Goal: Task Accomplishment & Management: Manage account settings

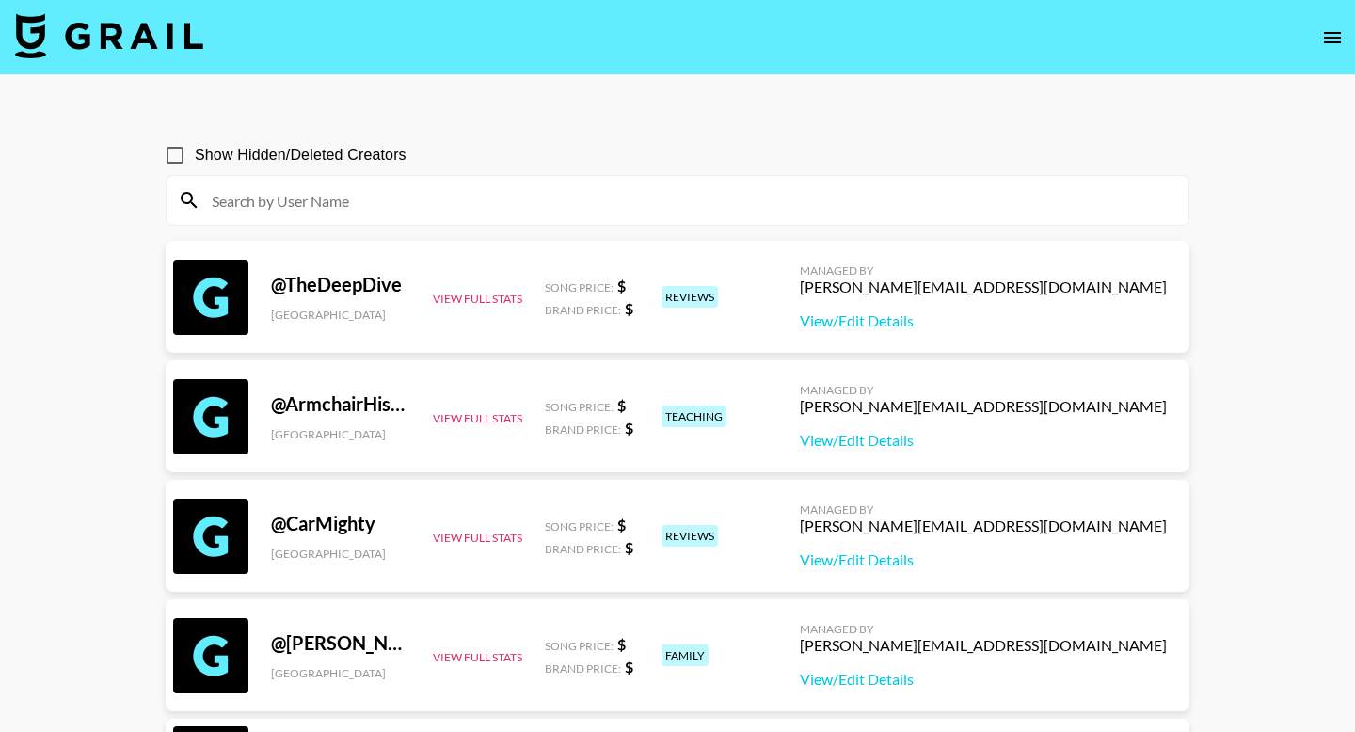
click at [1331, 32] on icon "open drawer" at bounding box center [1332, 37] width 17 height 11
click at [1329, 51] on button "open drawer" at bounding box center [1332, 38] width 38 height 38
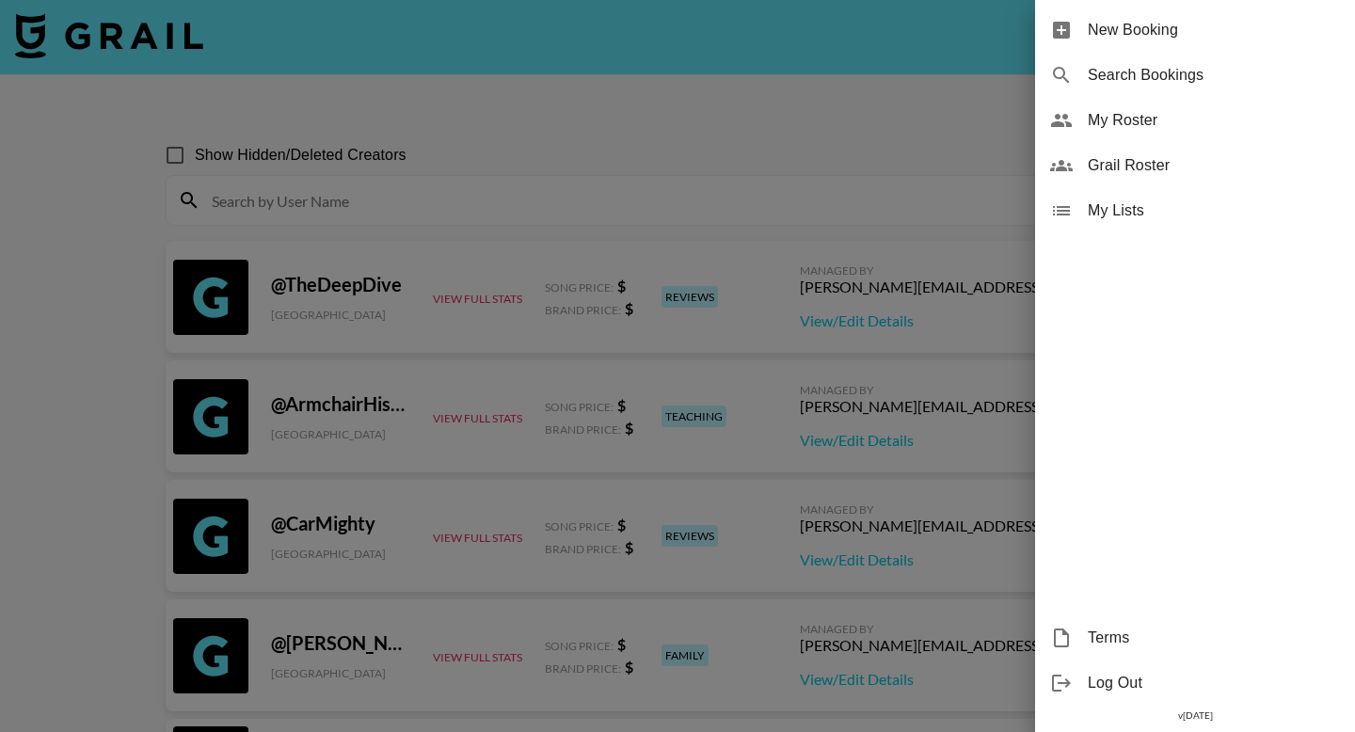
click at [1153, 108] on div "My Roster" at bounding box center [1195, 120] width 320 height 45
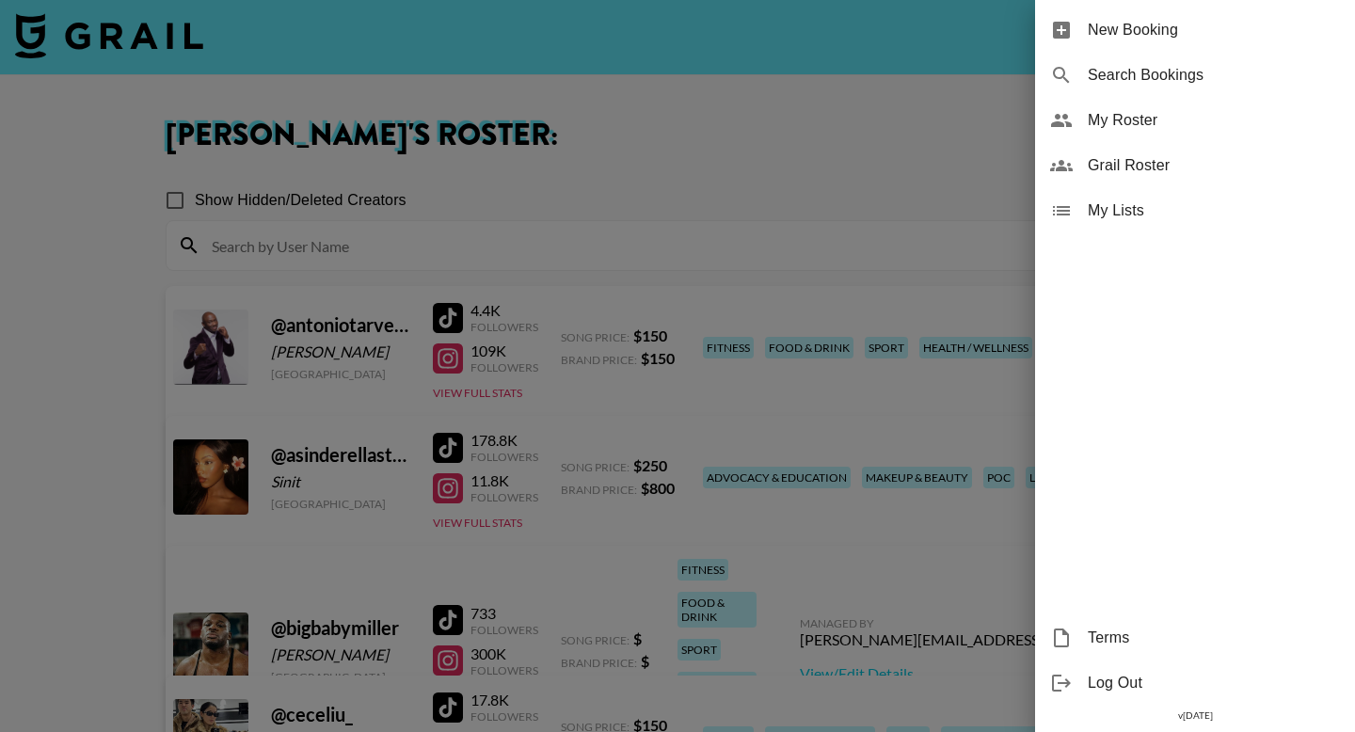
click at [891, 278] on div at bounding box center [677, 366] width 1355 height 732
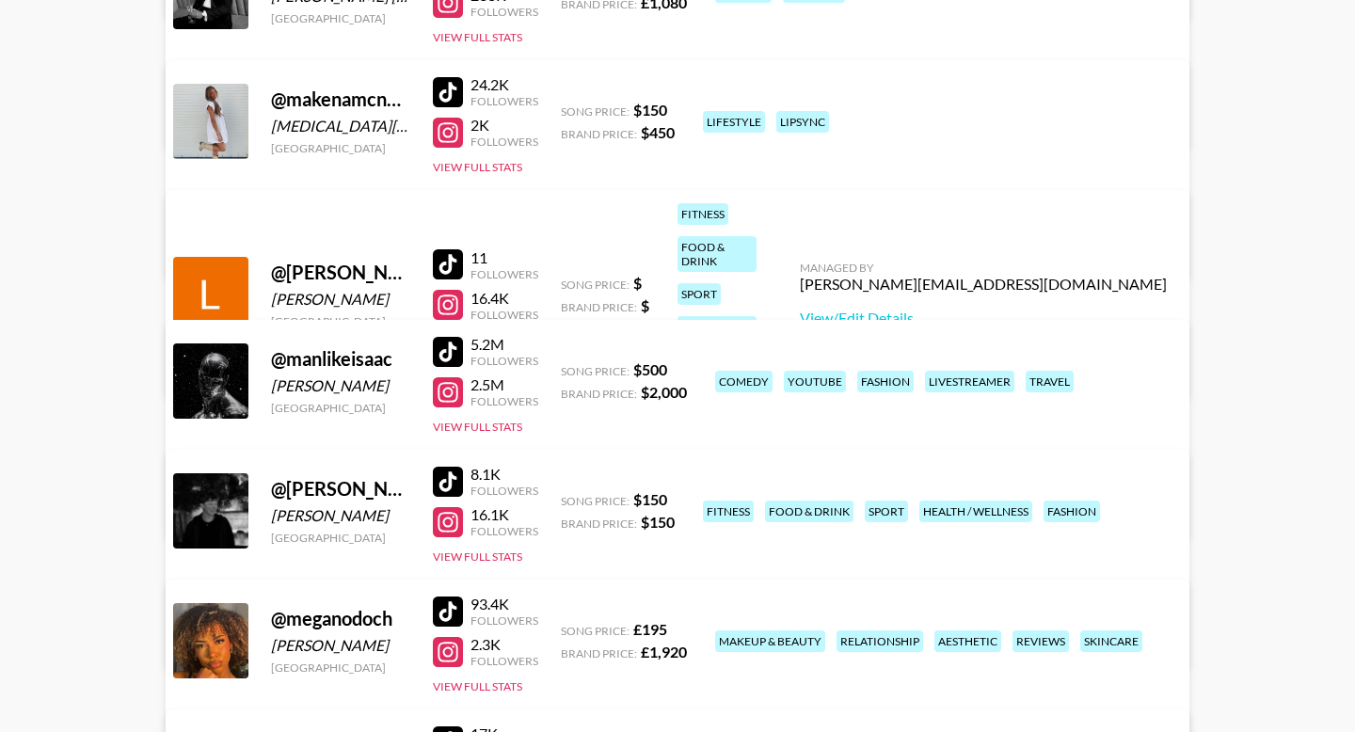
scroll to position [2184, 0]
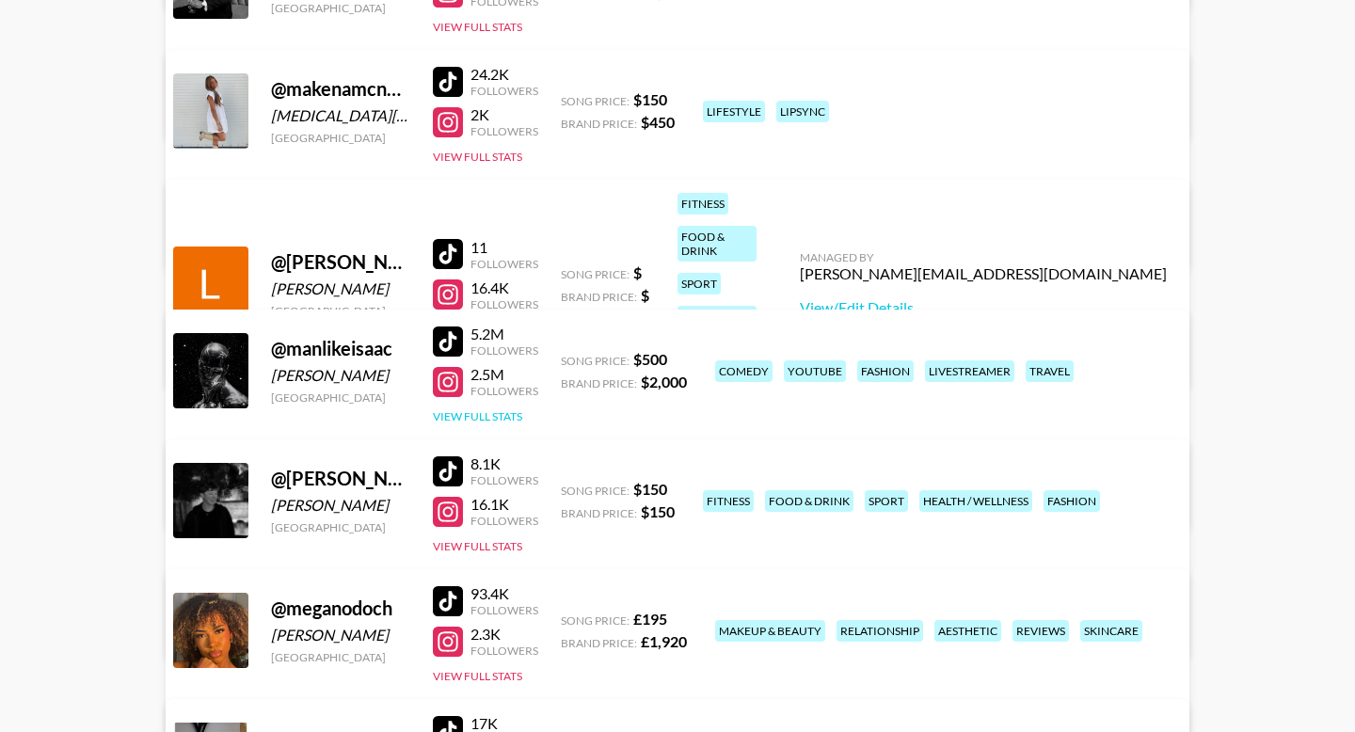
click at [499, 413] on button "View Full Stats" at bounding box center [477, 416] width 89 height 14
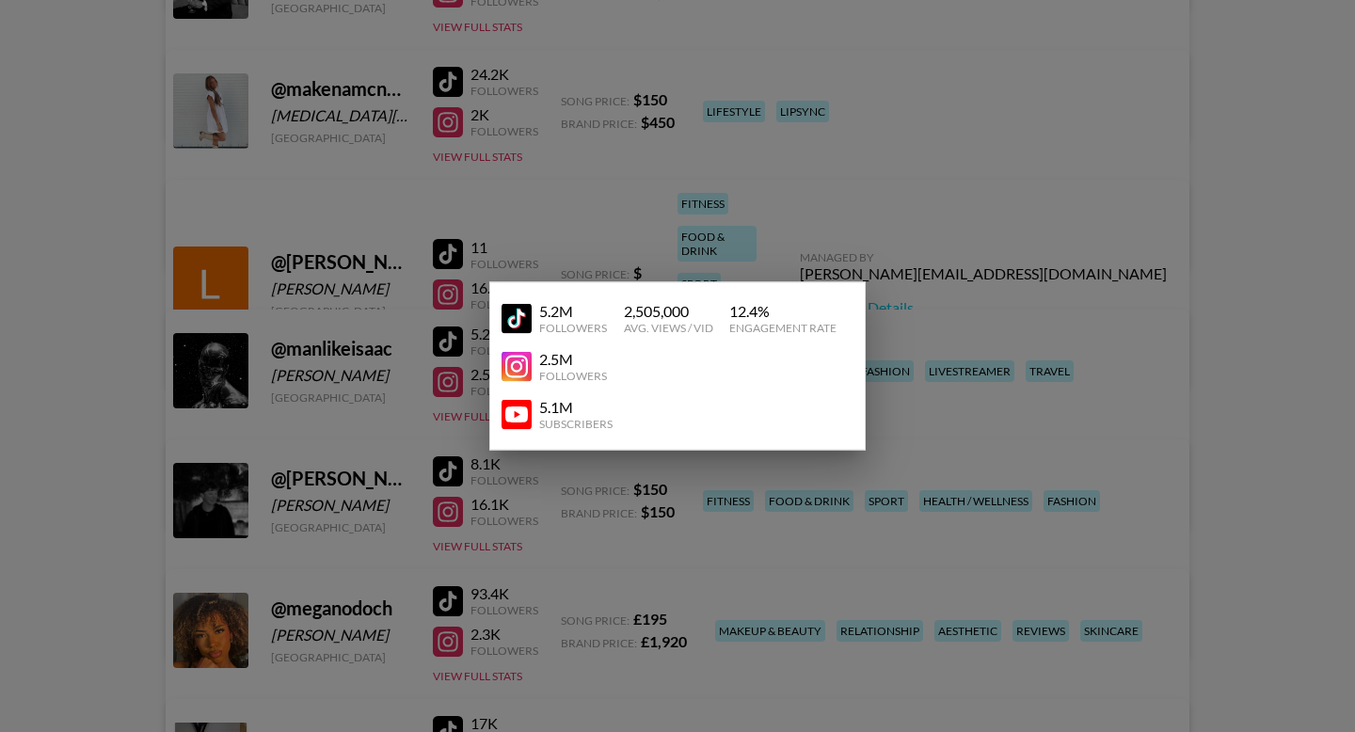
click at [383, 393] on div at bounding box center [677, 366] width 1355 height 732
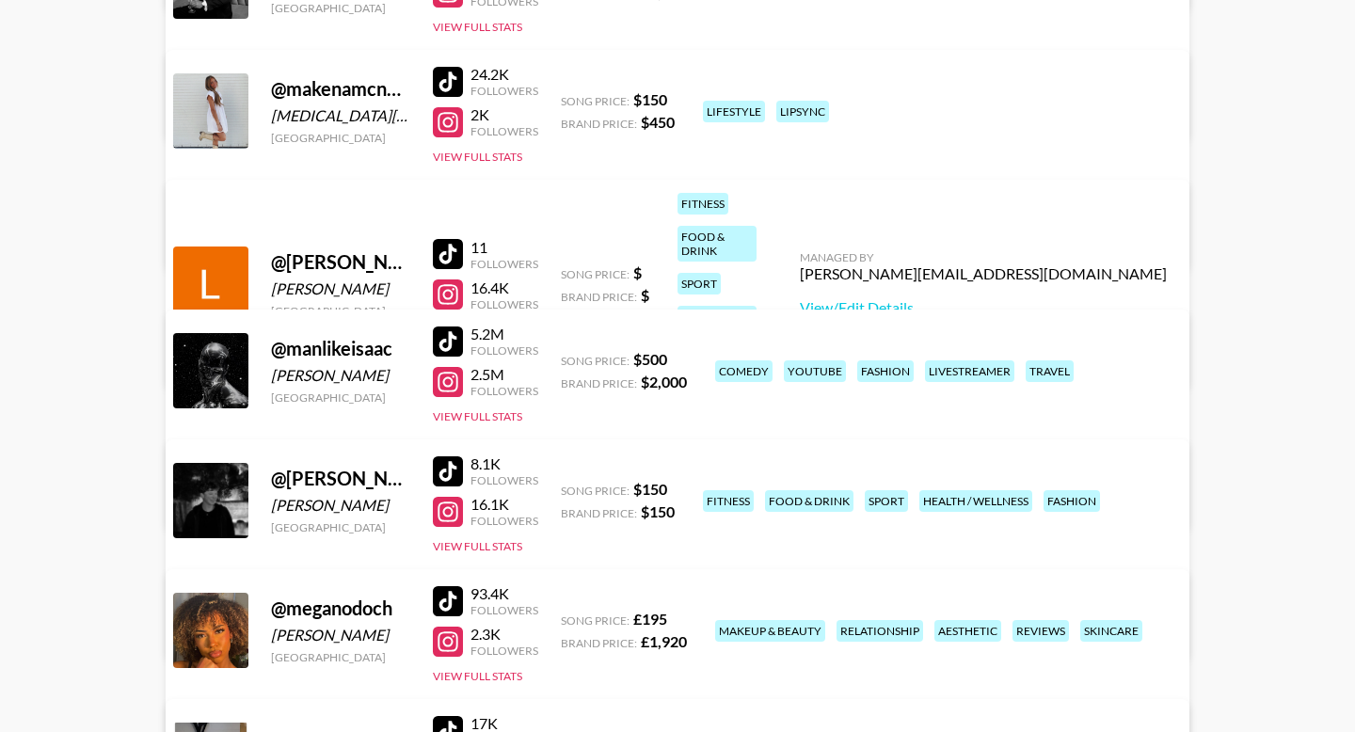
click at [566, 487] on link "View/Edit Details" at bounding box center [382, 496] width 367 height 19
click at [566, 228] on link "View/Edit Details" at bounding box center [382, 237] width 367 height 19
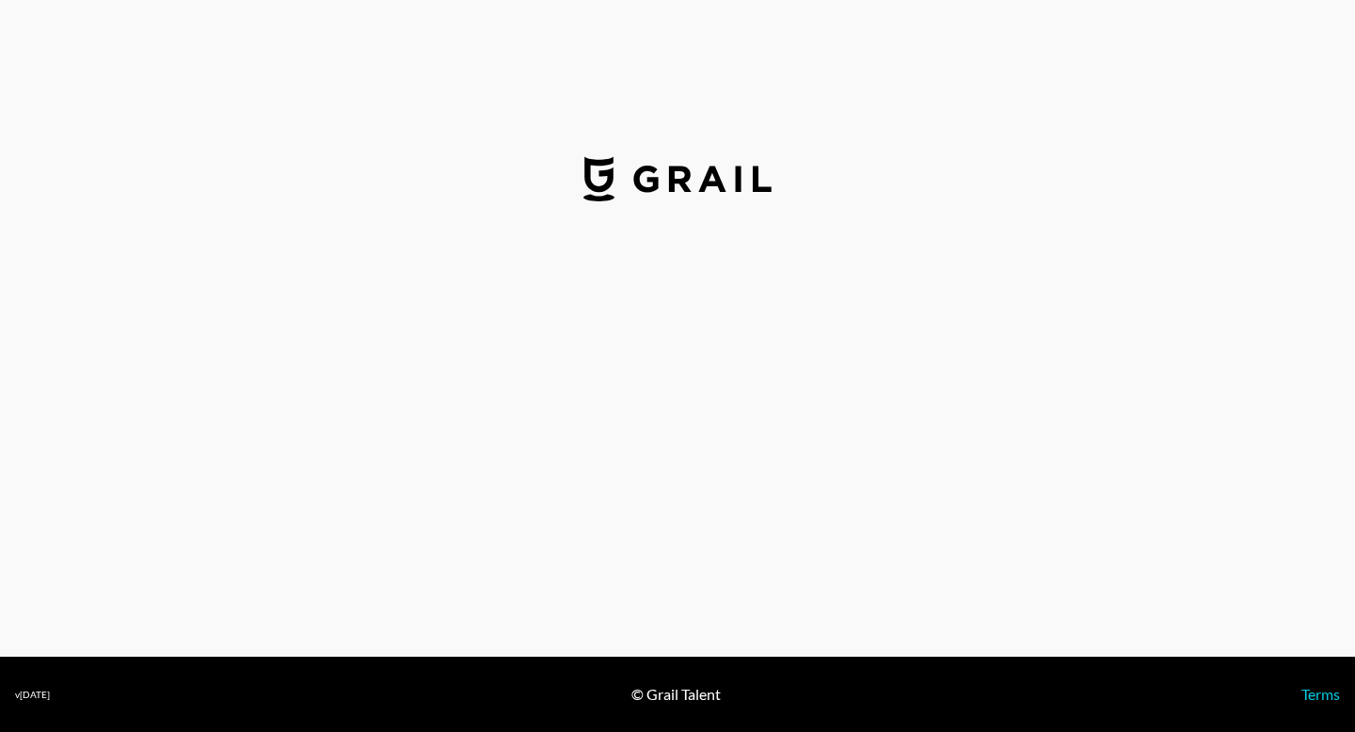
select select "USD"
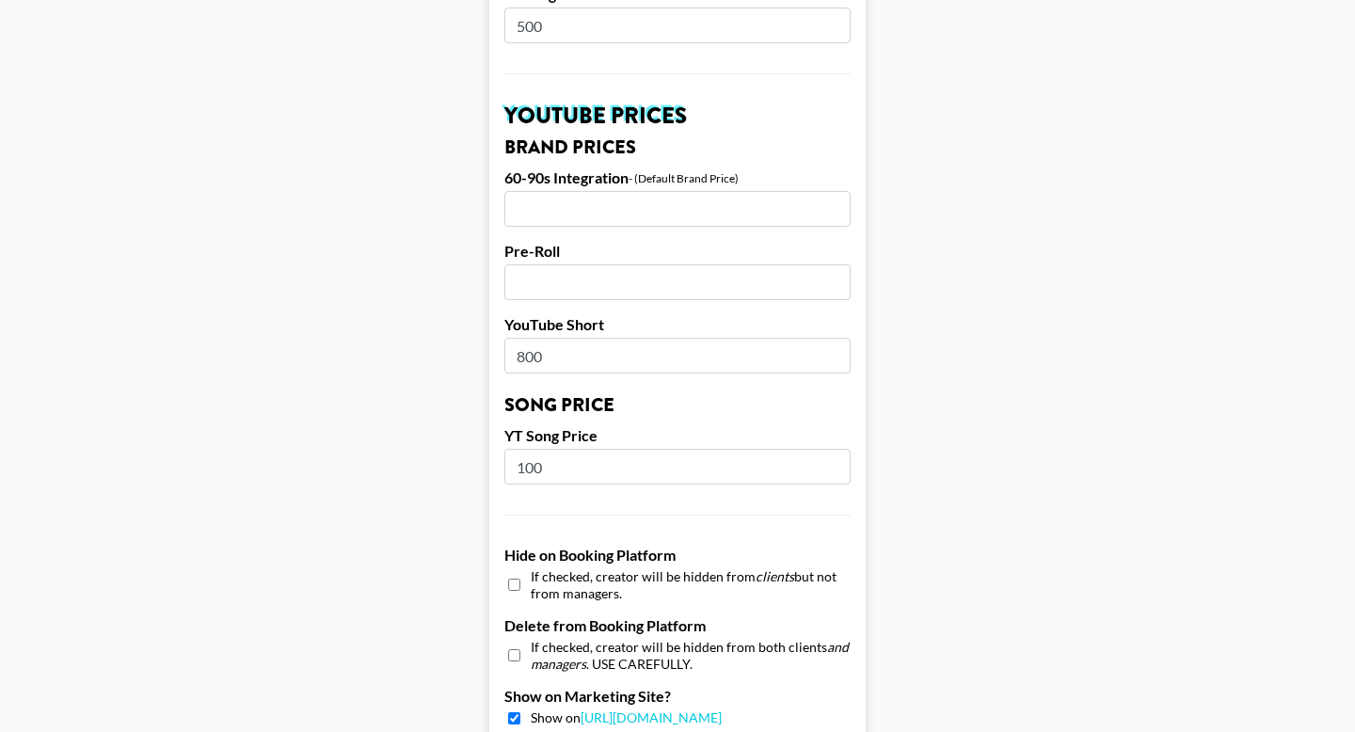
scroll to position [1294, 0]
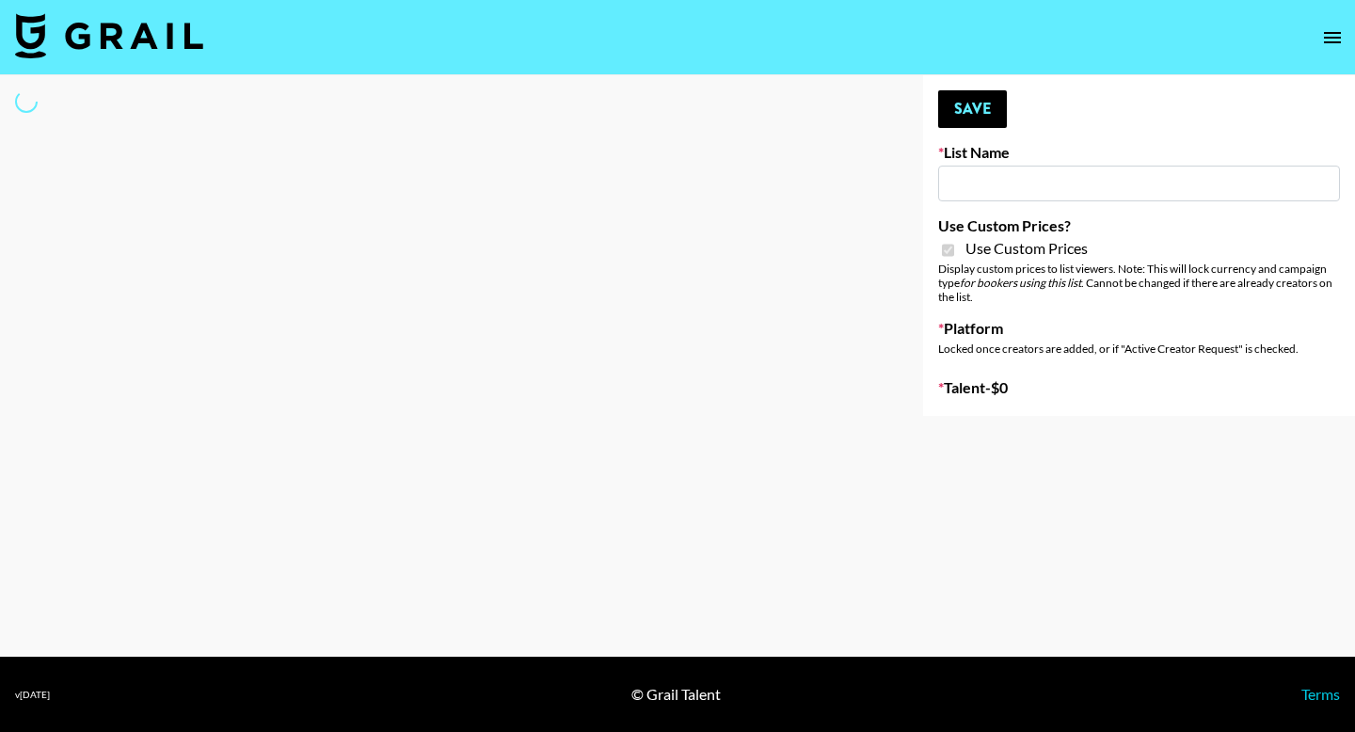
type input "Uber Teens (20th Aug)"
checkbox input "true"
select select "Brand"
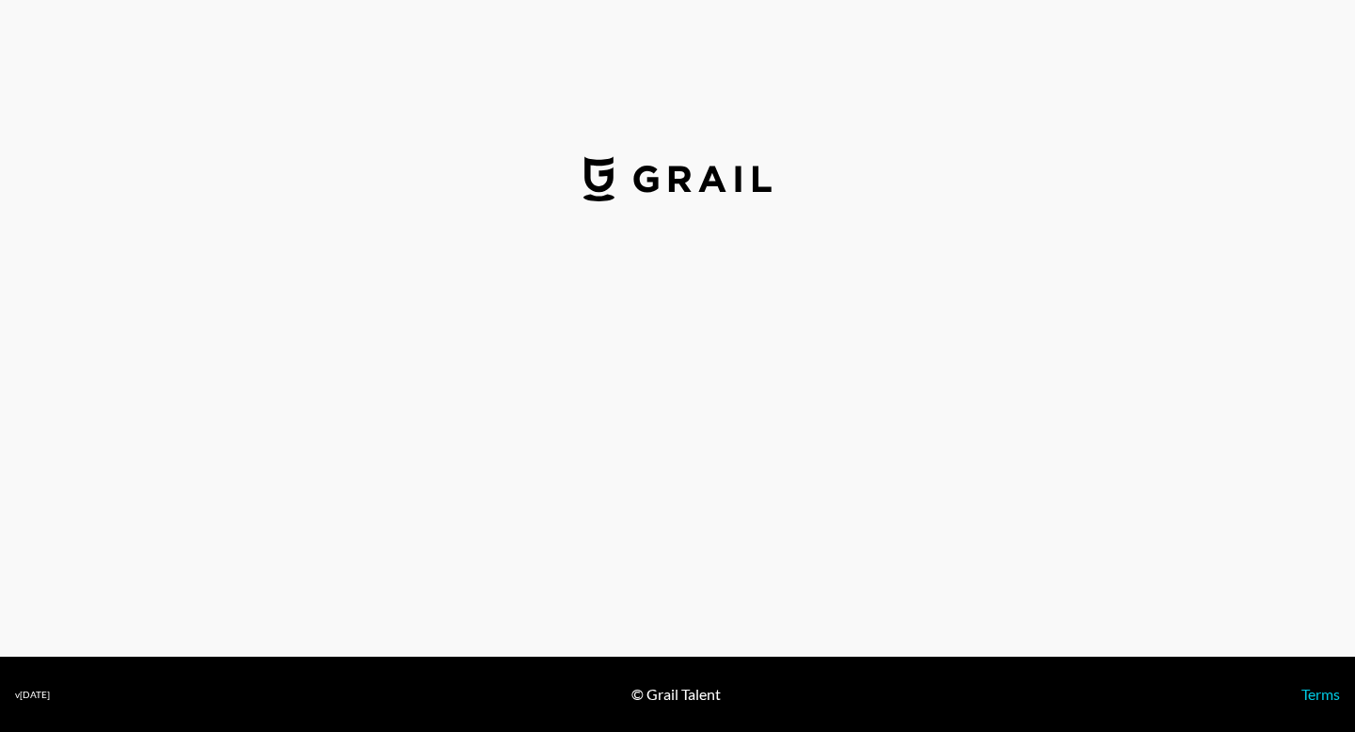
select select "USD"
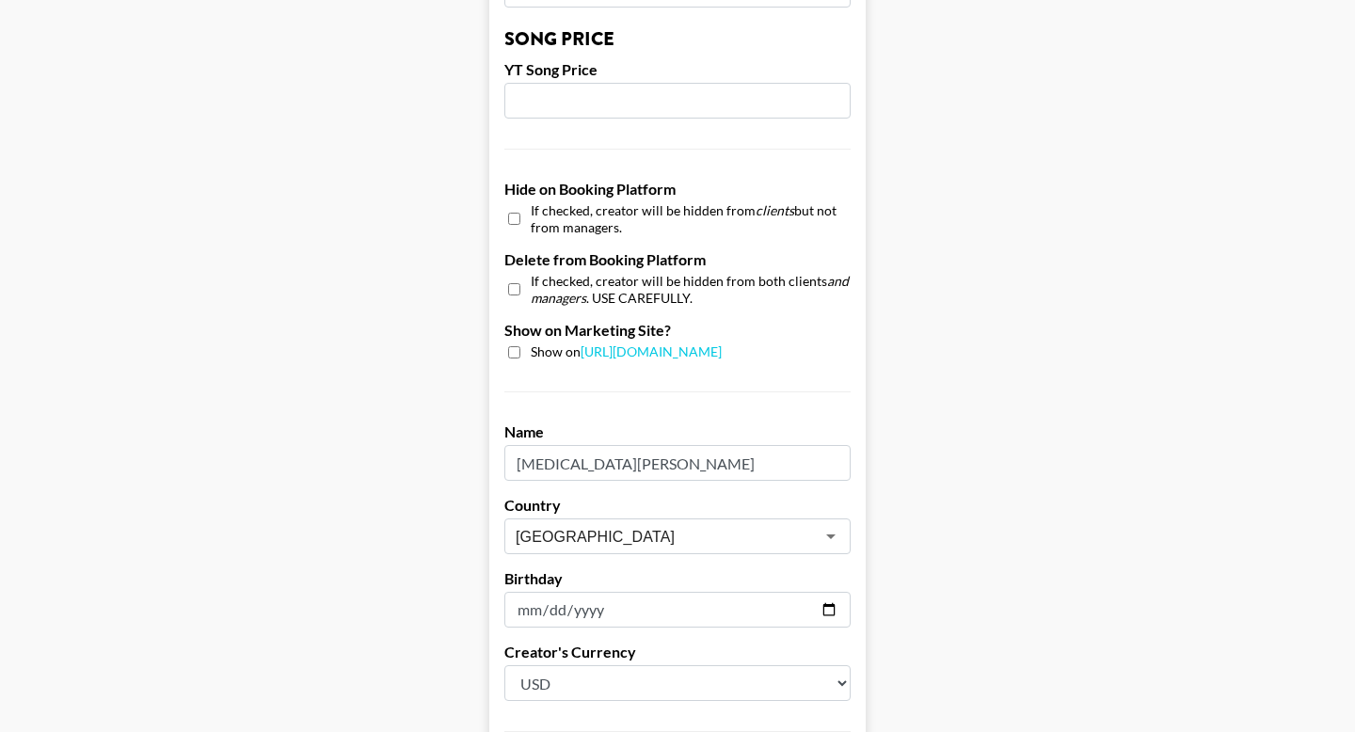
scroll to position [1821, 0]
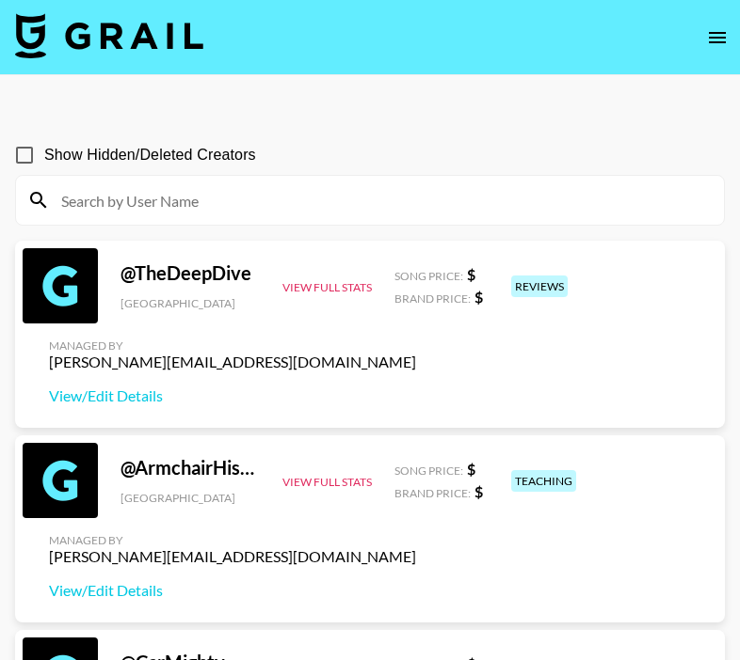
click at [716, 35] on icon "open drawer" at bounding box center [717, 37] width 23 height 23
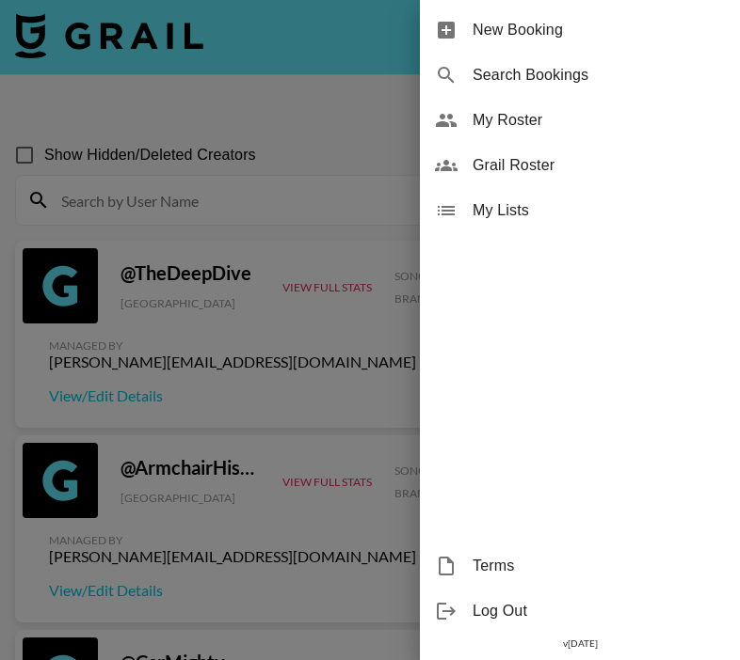
click at [545, 128] on span "My Roster" at bounding box center [598, 120] width 252 height 23
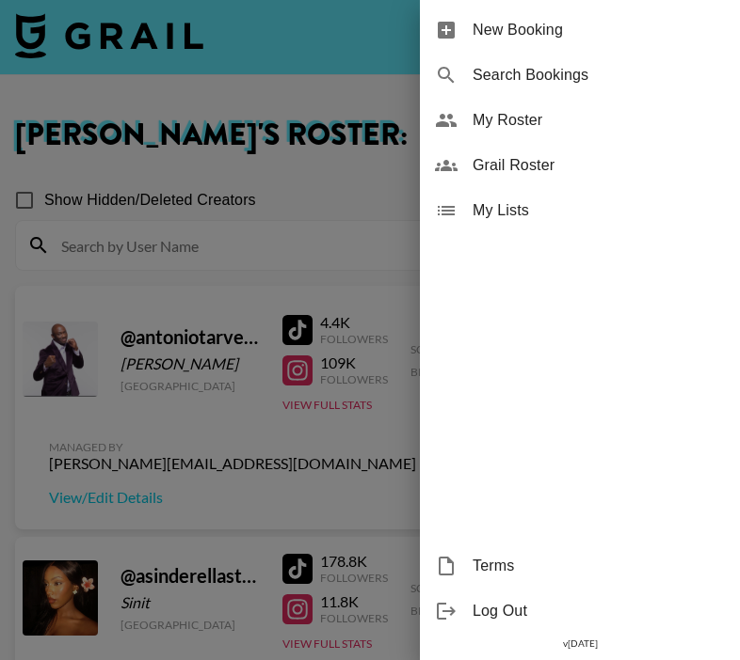
click at [327, 483] on div at bounding box center [370, 330] width 740 height 660
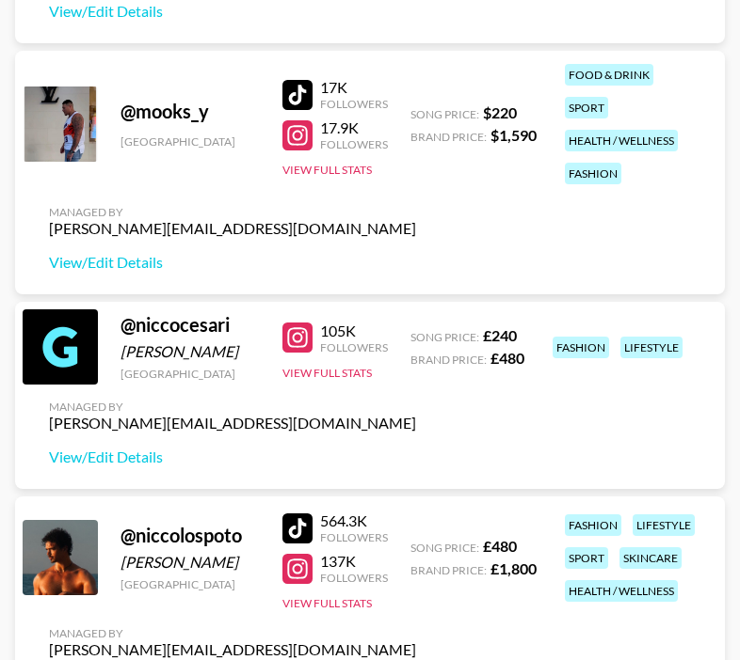
scroll to position [4869, 0]
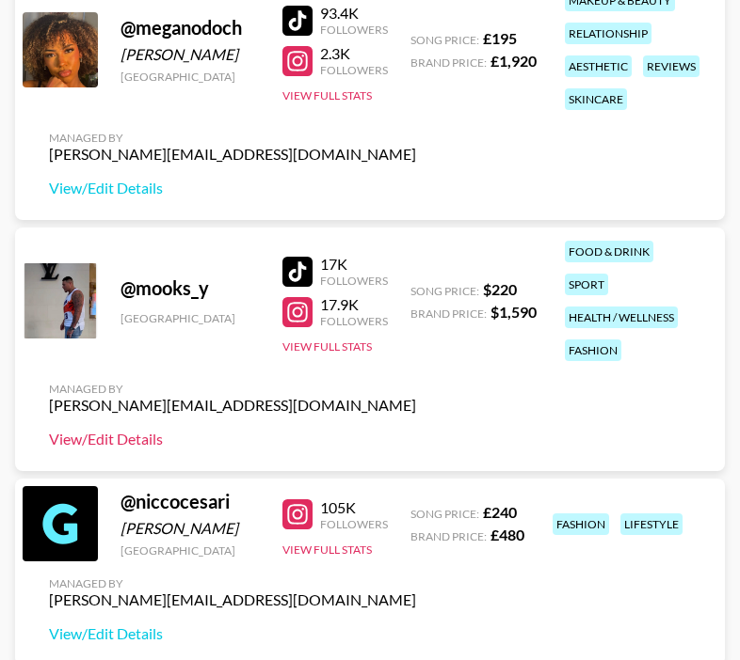
click at [123, 436] on link "View/Edit Details" at bounding box center [232, 439] width 367 height 19
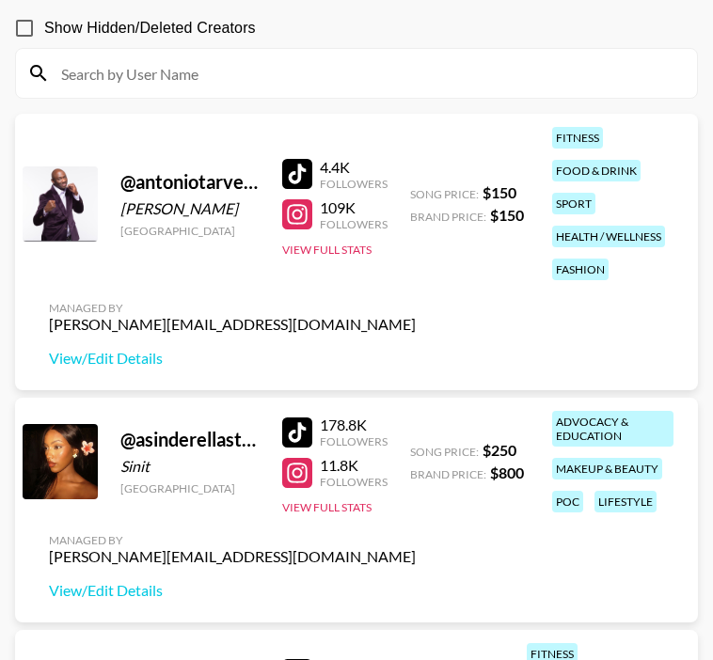
scroll to position [0, 0]
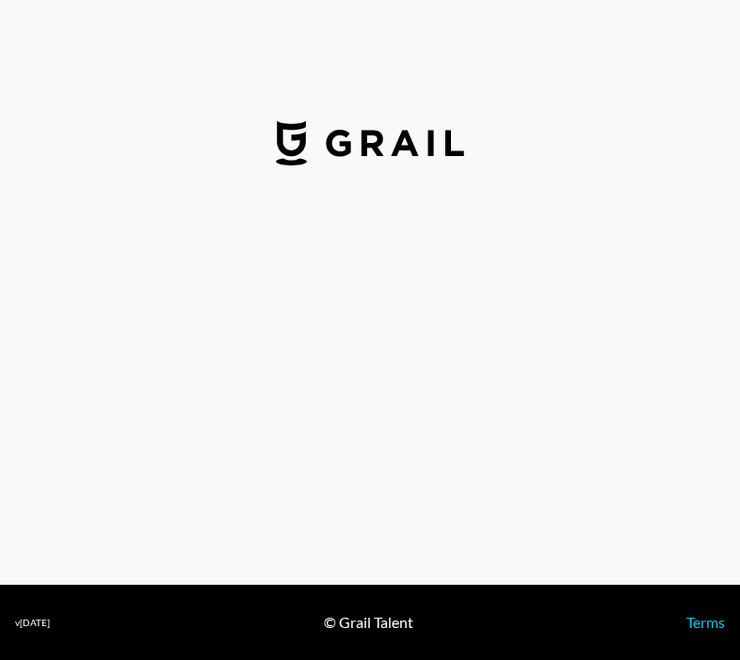
select select "USD"
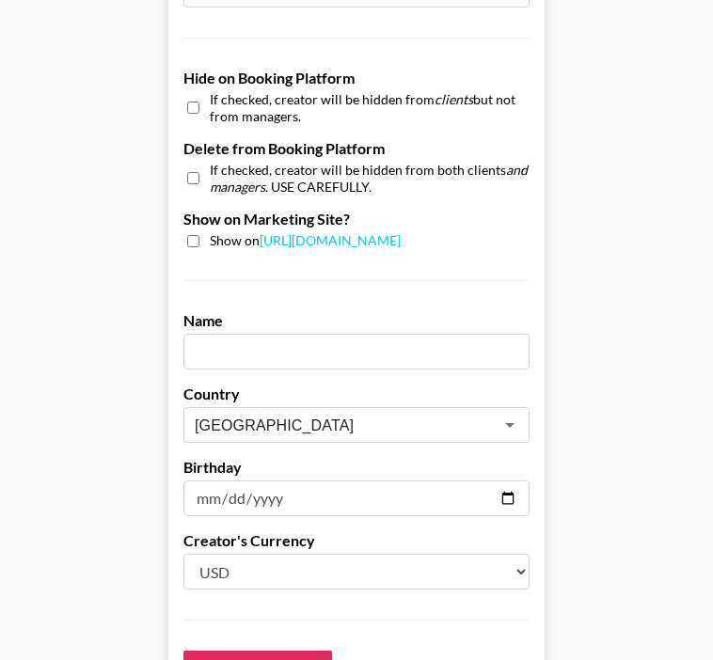
scroll to position [1795, 0]
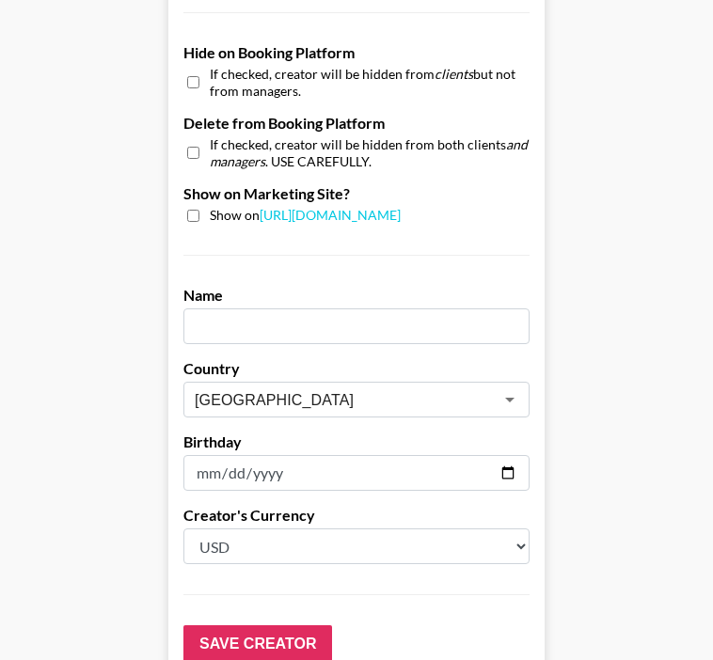
click at [343, 309] on input "text" at bounding box center [356, 327] width 346 height 36
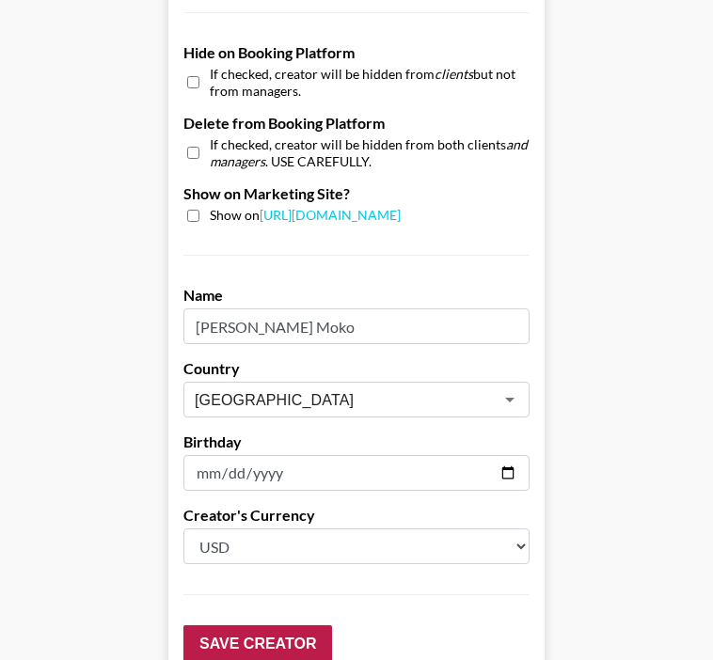
type input "[PERSON_NAME] Moko"
click at [306, 626] on input "Save Creator" at bounding box center [257, 645] width 149 height 38
